Goal: Task Accomplishment & Management: Manage account settings

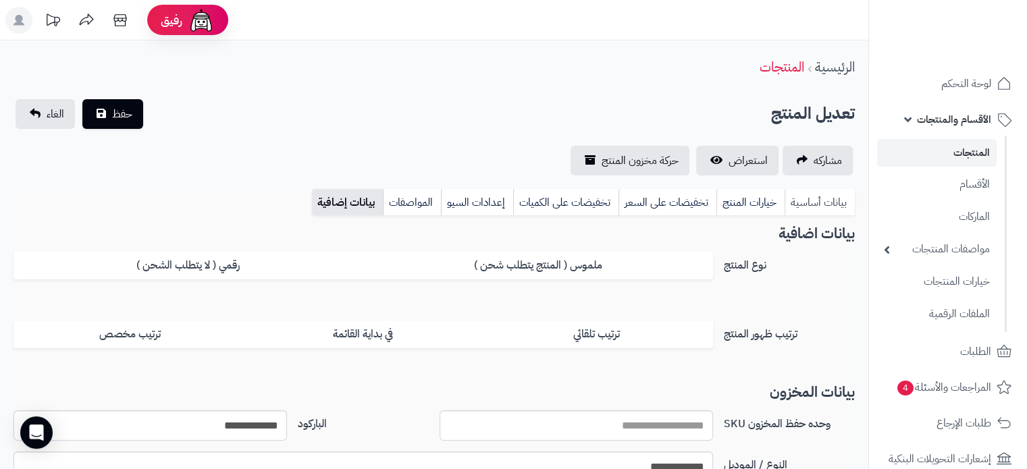
click at [829, 209] on link "بيانات أساسية" at bounding box center [820, 202] width 70 height 27
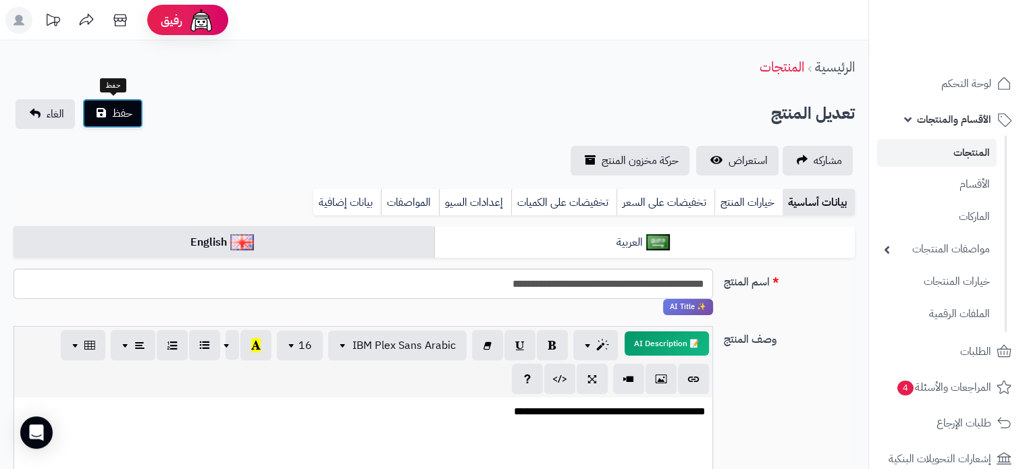
click at [118, 113] on span "حفظ" at bounding box center [122, 113] width 20 height 16
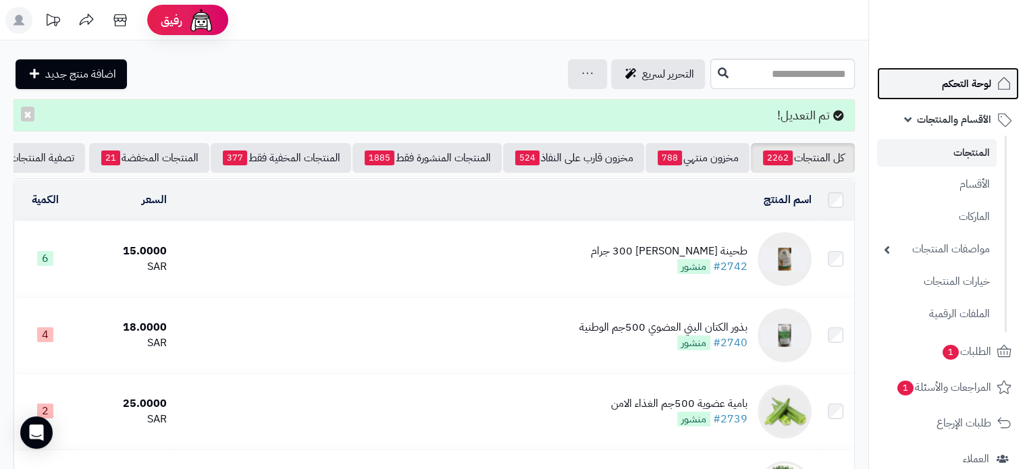
click at [962, 80] on span "لوحة التحكم" at bounding box center [966, 83] width 49 height 19
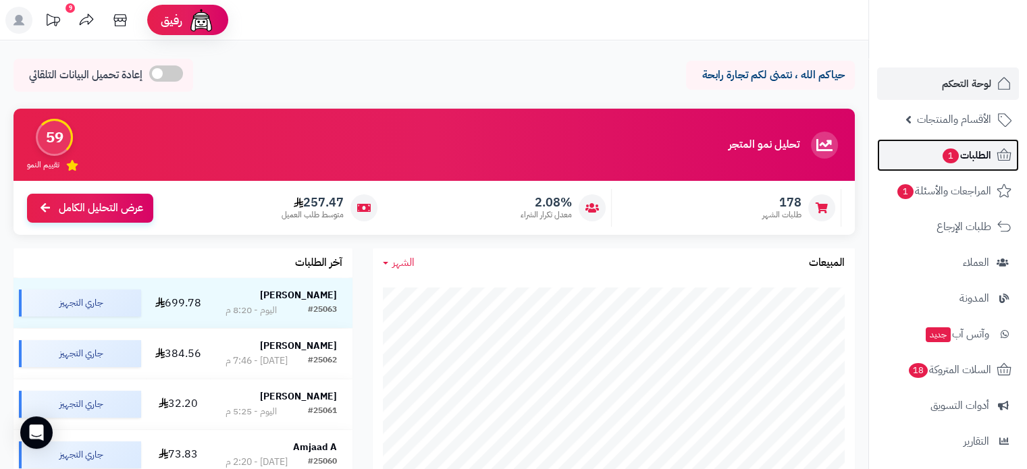
click at [967, 159] on span "الطلبات 1" at bounding box center [967, 155] width 50 height 19
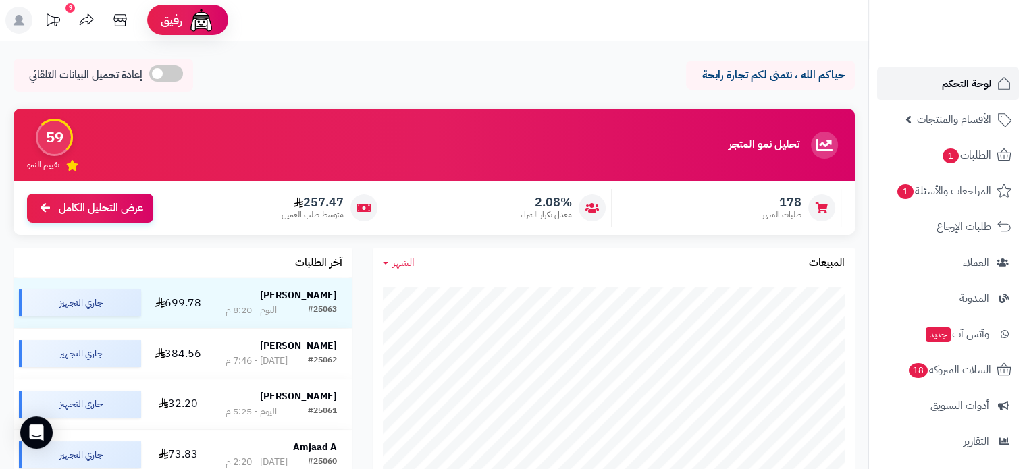
click at [971, 79] on span "لوحة التحكم" at bounding box center [966, 83] width 49 height 19
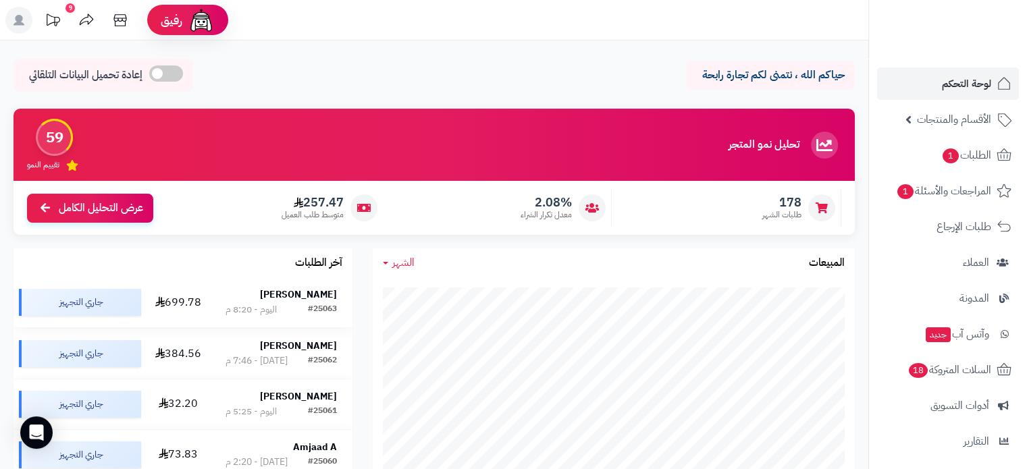
click at [303, 292] on strong "norah Mh" at bounding box center [298, 295] width 77 height 14
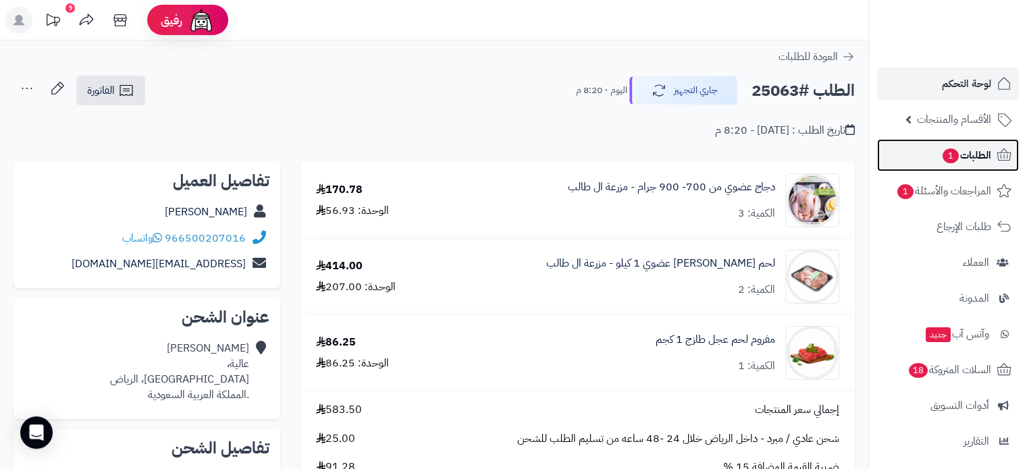
click at [966, 161] on span "الطلبات 1" at bounding box center [967, 155] width 50 height 19
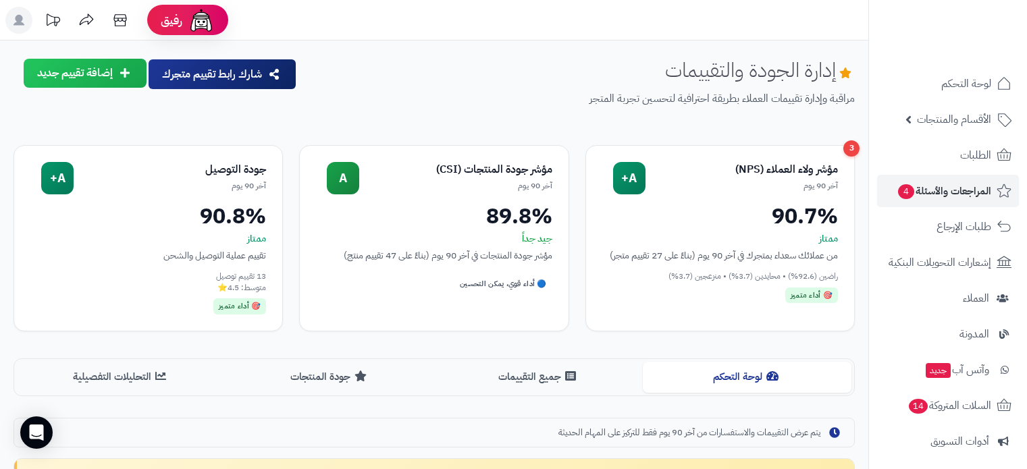
scroll to position [686, 0]
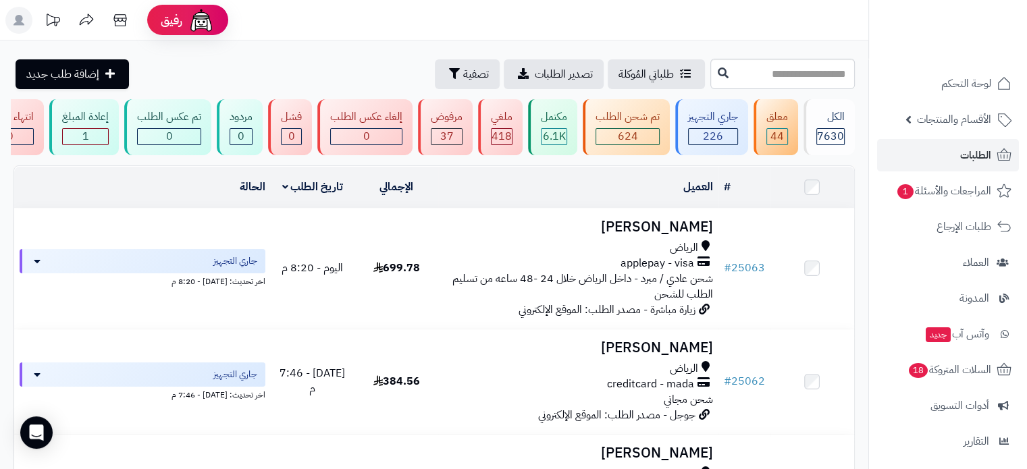
scroll to position [0, -7]
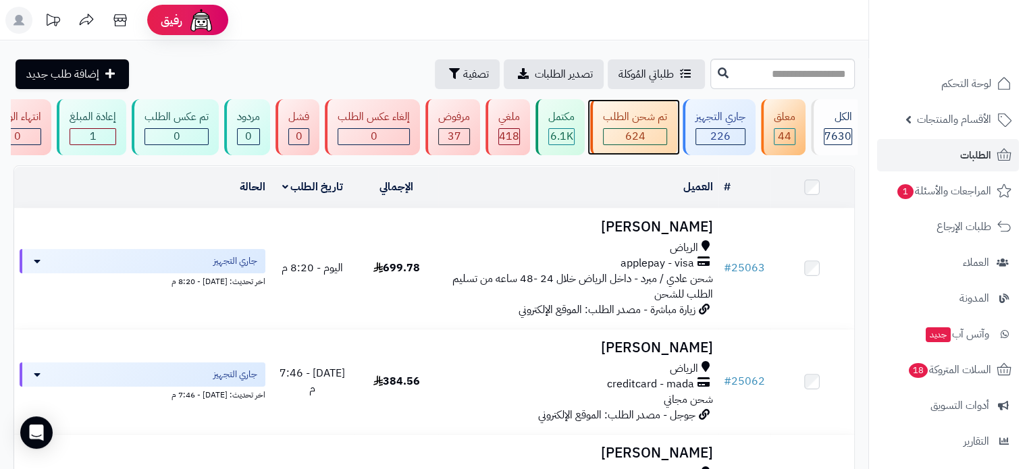
click at [611, 123] on div "تم شحن الطلب" at bounding box center [635, 117] width 64 height 16
click at [644, 132] on span "624" at bounding box center [635, 136] width 20 height 16
click at [635, 126] on div "تم شحن الطلب 624" at bounding box center [633, 127] width 87 height 56
click at [636, 115] on div "تم شحن الطلب" at bounding box center [635, 117] width 64 height 16
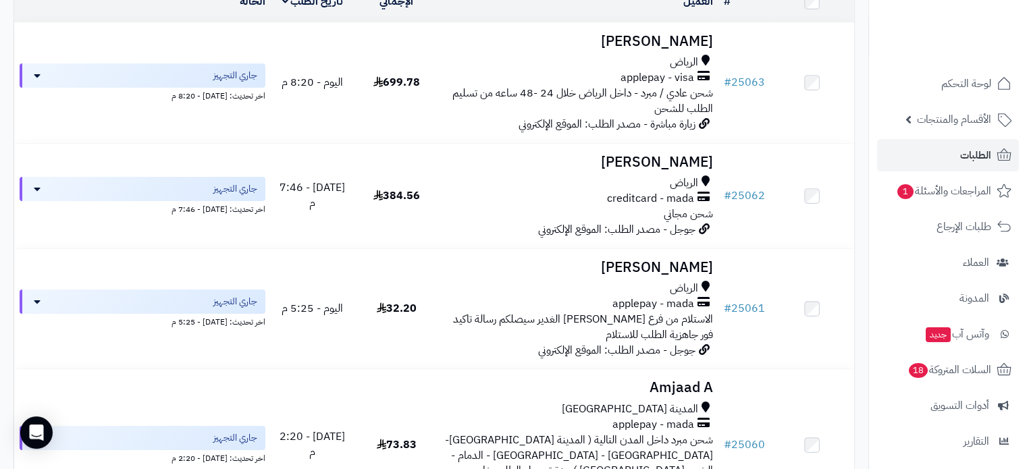
scroll to position [270, 0]
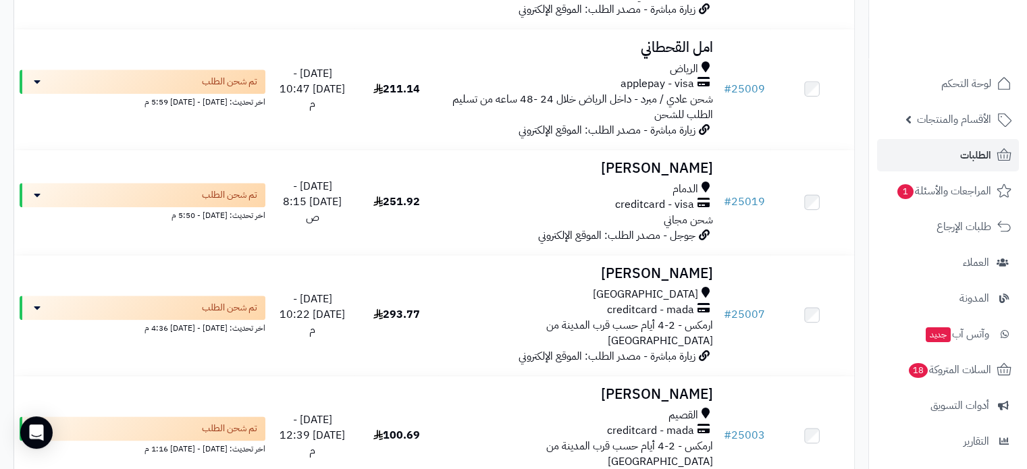
scroll to position [1689, 0]
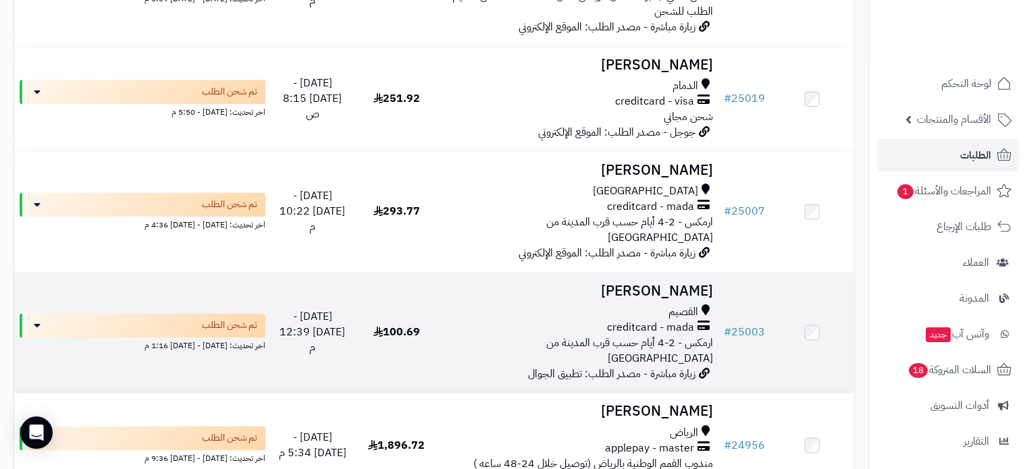
click at [674, 284] on h3 "عبدالعزيز الفهيدي" at bounding box center [578, 292] width 269 height 16
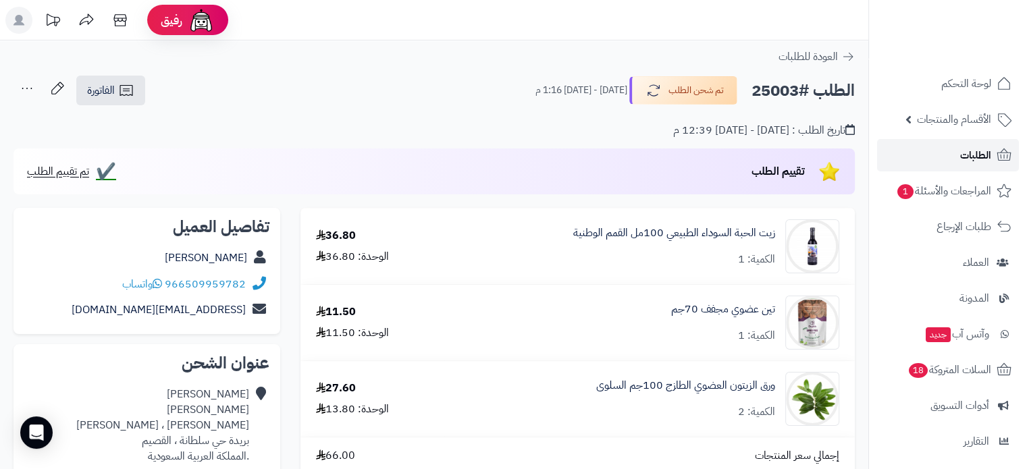
click at [963, 155] on span "الطلبات" at bounding box center [975, 155] width 31 height 19
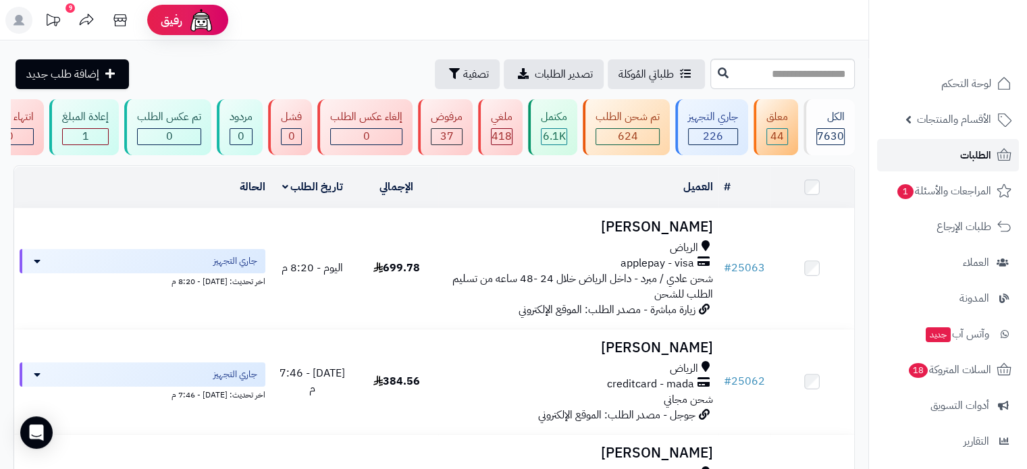
click at [964, 159] on span "الطلبات" at bounding box center [975, 155] width 31 height 19
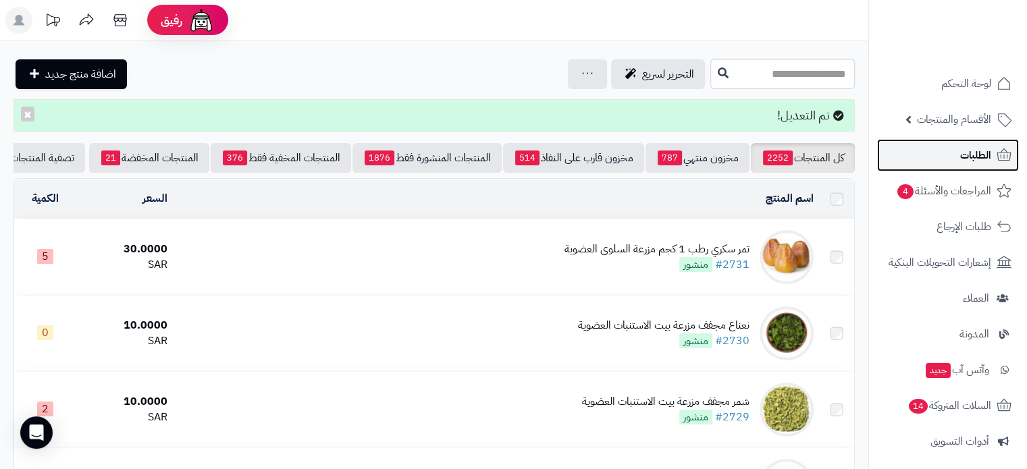
drag, startPoint x: 0, startPoint y: 0, endPoint x: 964, endPoint y: 153, distance: 976.6
click at [964, 153] on span "الطلبات" at bounding box center [975, 155] width 31 height 19
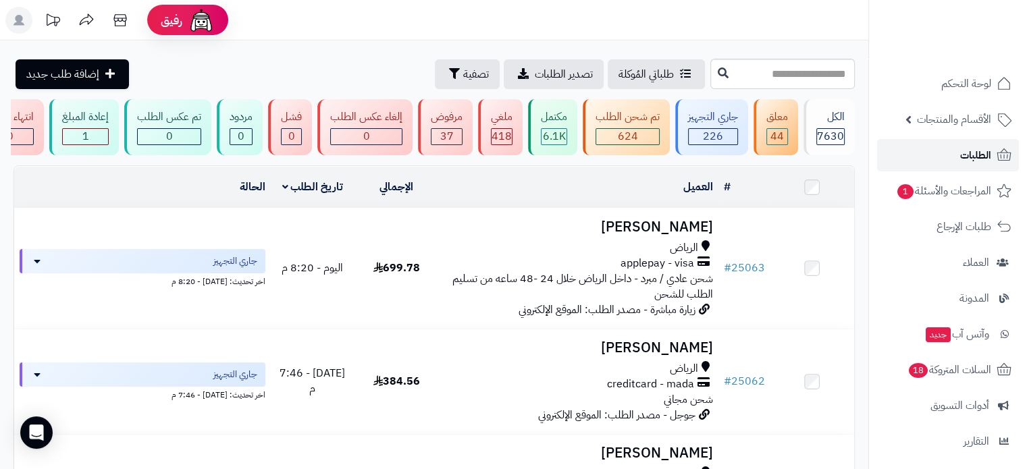
click at [967, 148] on span "الطلبات" at bounding box center [975, 155] width 31 height 19
click at [967, 83] on span "لوحة التحكم" at bounding box center [966, 83] width 49 height 19
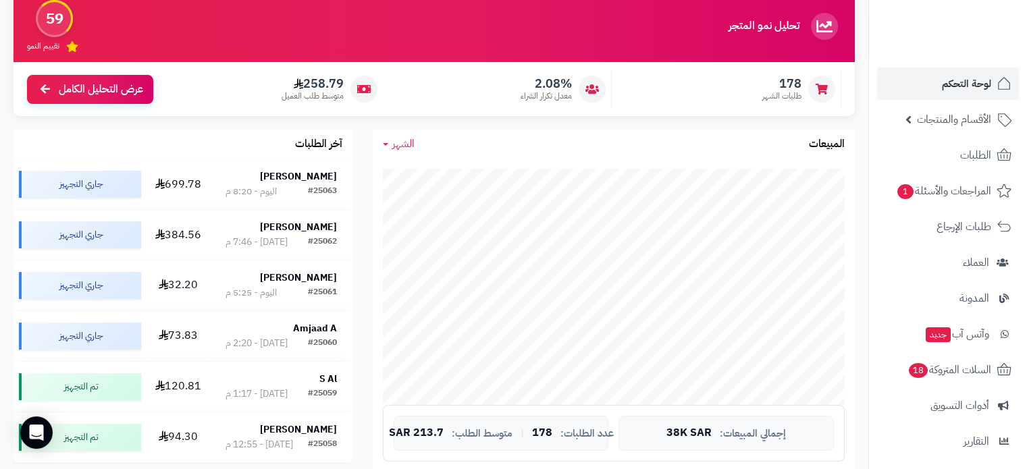
scroll to position [135, 0]
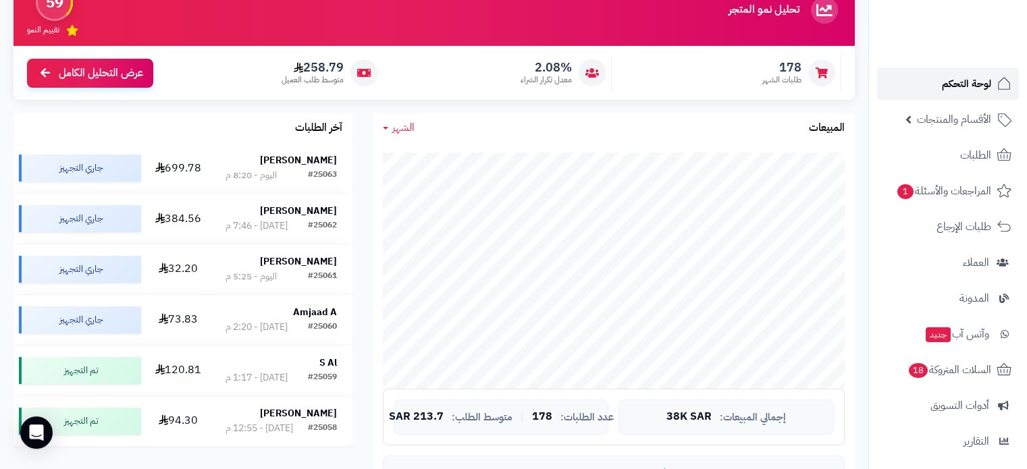
click at [964, 72] on link "لوحة التحكم" at bounding box center [948, 84] width 142 height 32
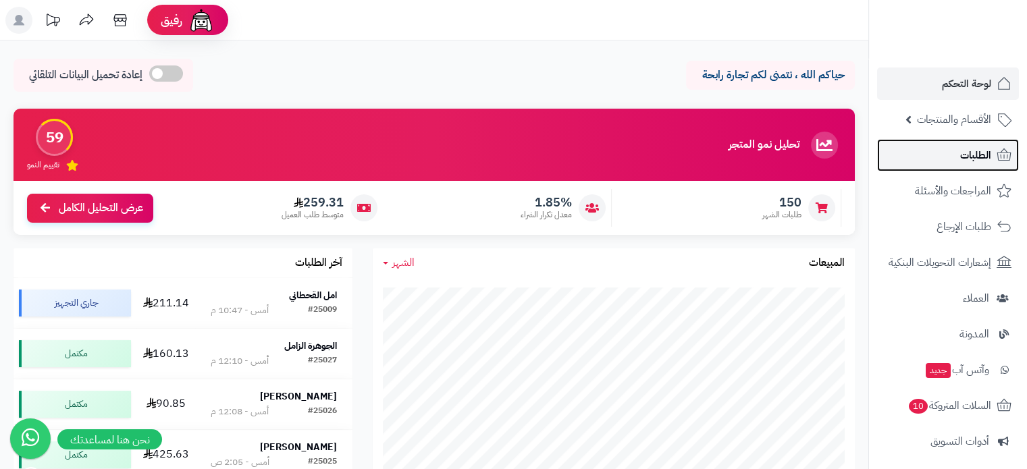
click at [975, 151] on span "الطلبات" at bounding box center [975, 155] width 31 height 19
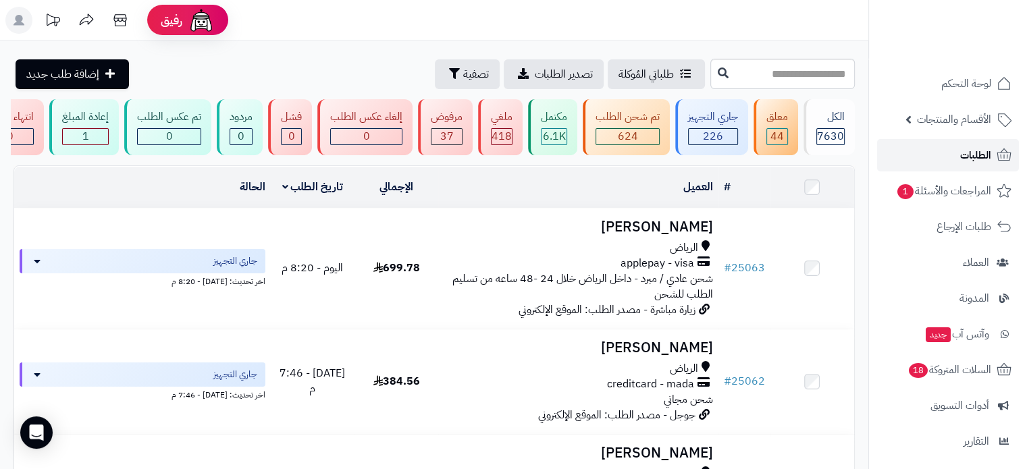
click at [967, 157] on span "الطلبات" at bounding box center [975, 155] width 31 height 19
click at [925, 376] on span "السلات المتروكة 18" at bounding box center [949, 370] width 84 height 19
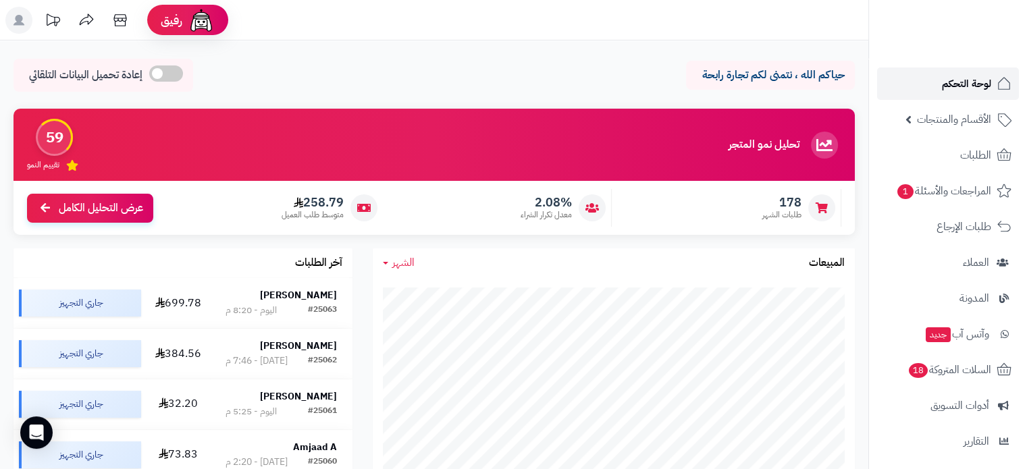
click at [978, 74] on span "لوحة التحكم" at bounding box center [966, 83] width 49 height 19
